Goal: Find specific page/section: Find specific page/section

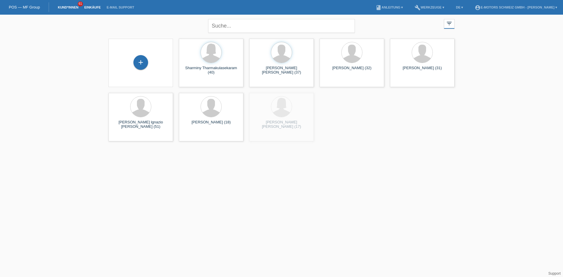
click at [94, 8] on link "Einkäufe" at bounding box center [92, 8] width 22 height 4
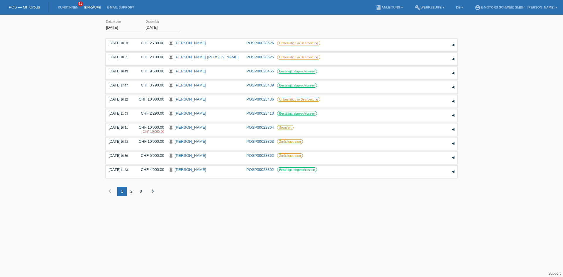
click at [131, 192] on div "2" at bounding box center [131, 191] width 9 height 9
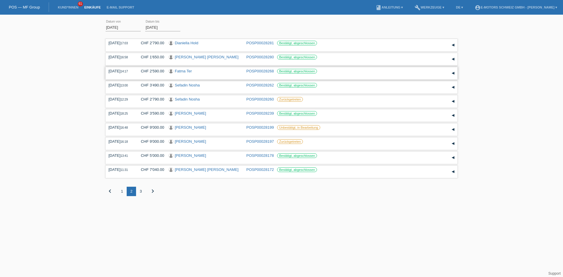
click at [181, 70] on link "Fatma Ter" at bounding box center [183, 71] width 17 height 4
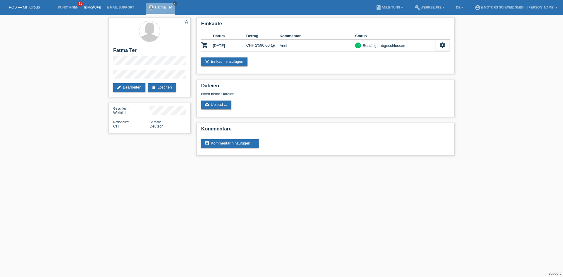
click at [93, 9] on link "Einkäufe" at bounding box center [92, 8] width 22 height 4
